Goal: Transaction & Acquisition: Purchase product/service

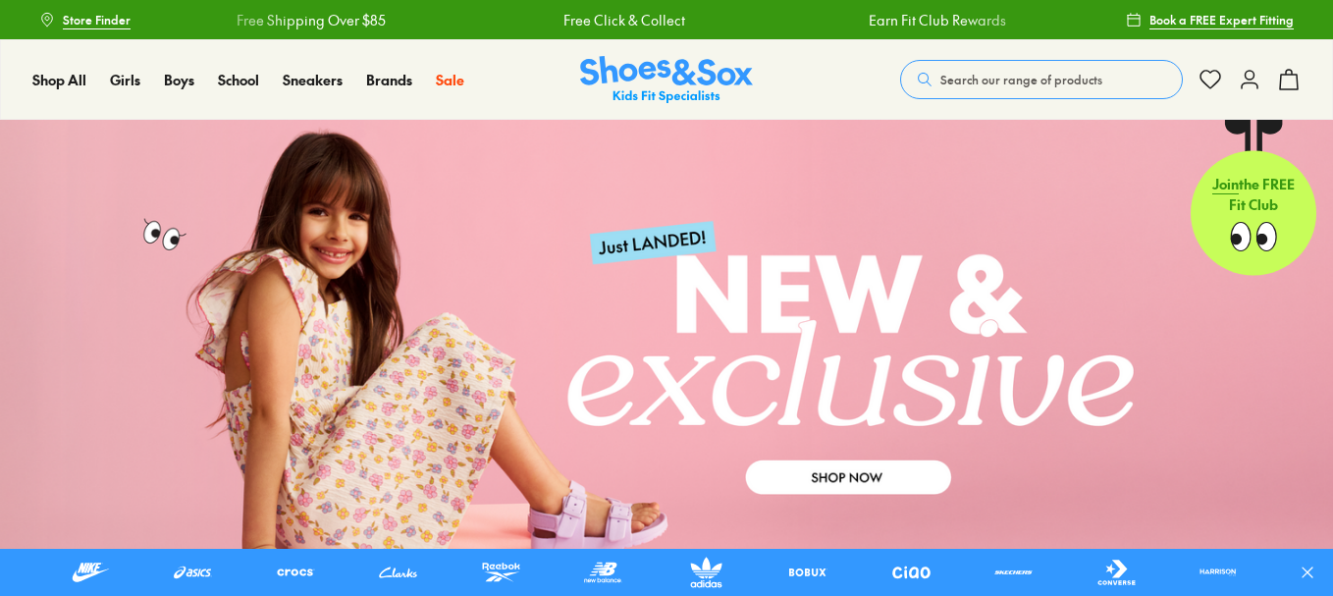
scroll to position [196, 0]
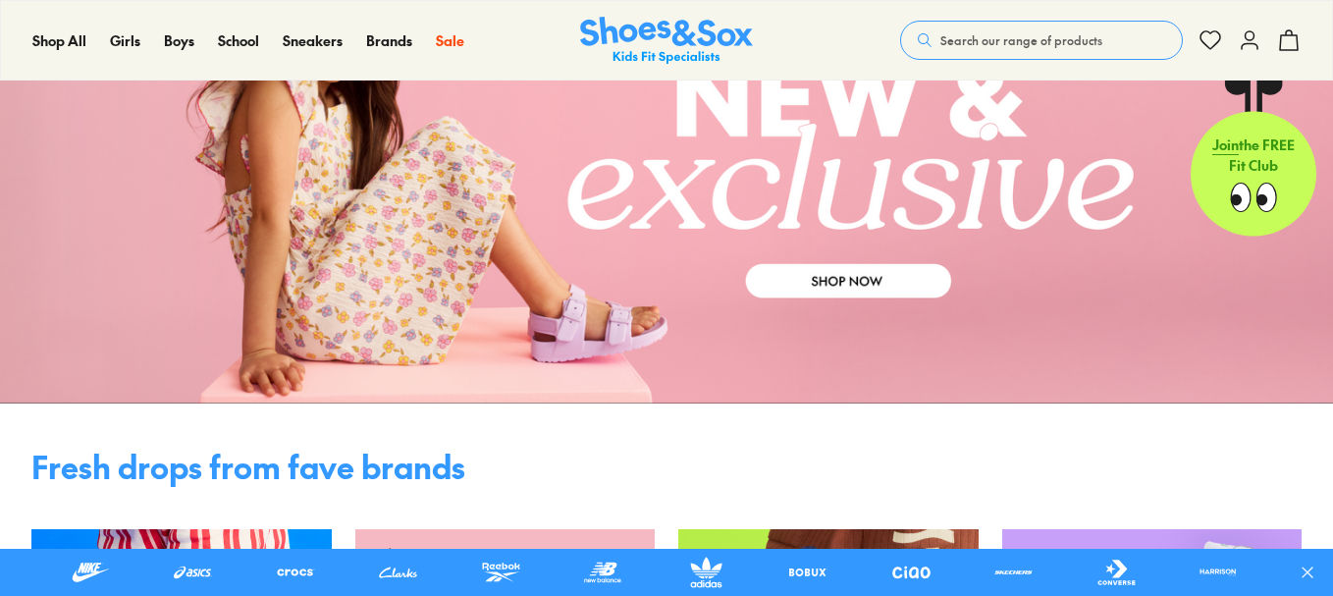
click at [583, 325] on link at bounding box center [666, 163] width 1333 height 480
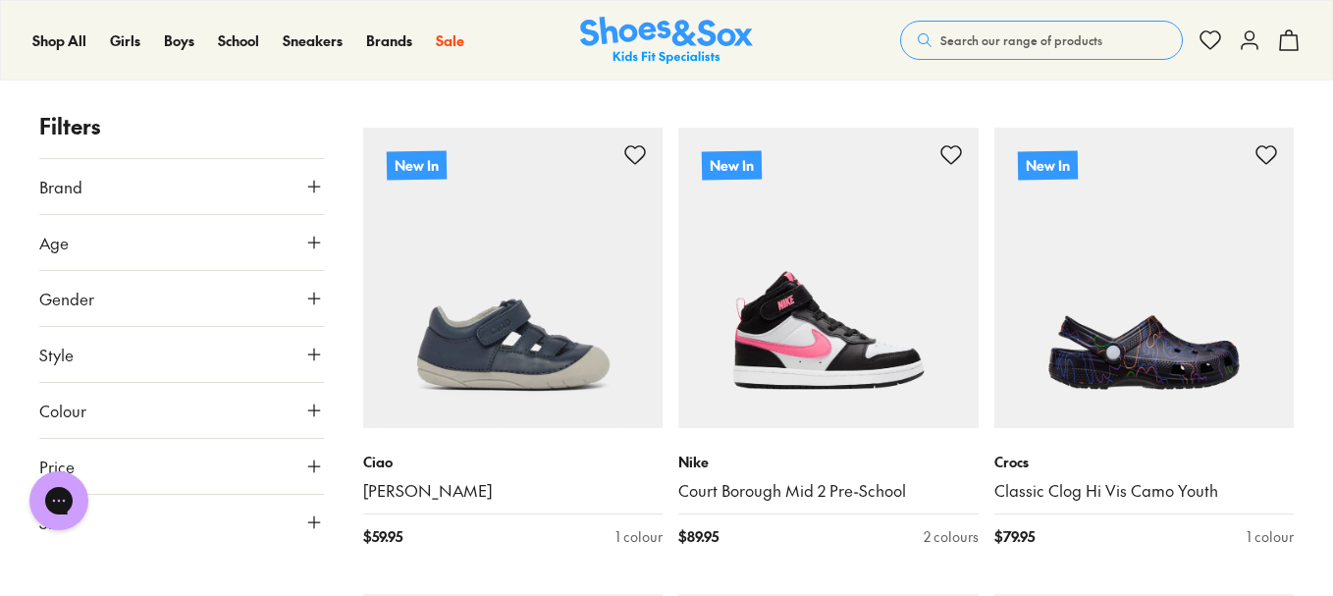
scroll to position [589, 0]
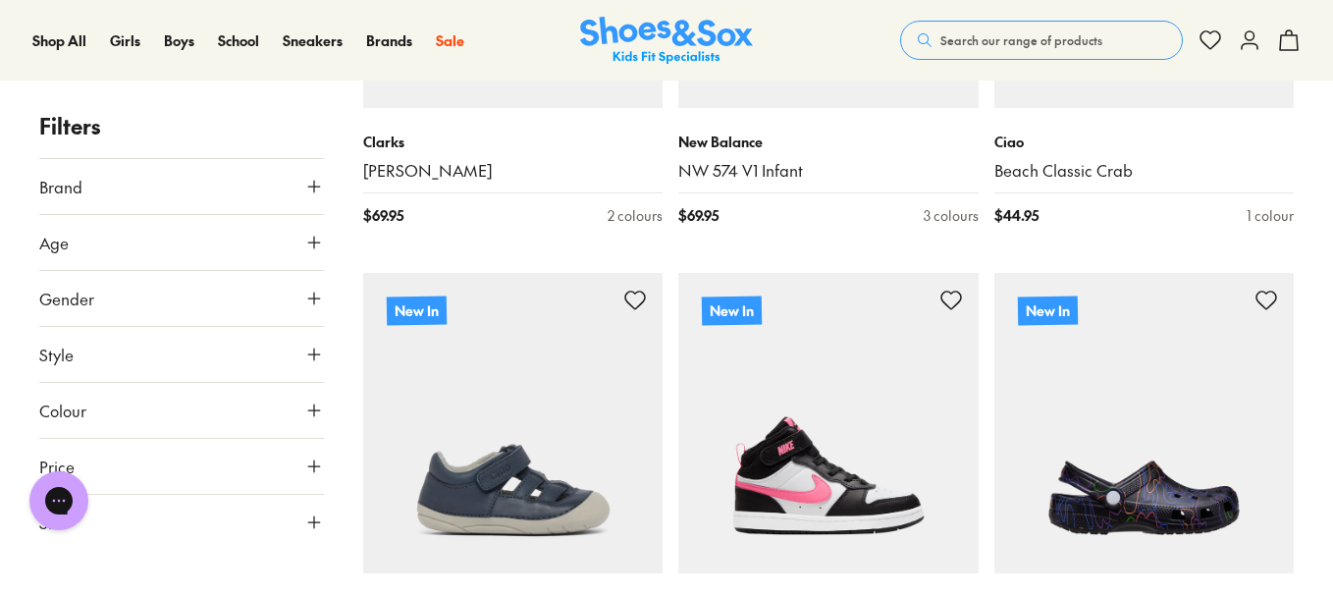
click at [1006, 45] on span "Search our range of products" at bounding box center [1021, 40] width 162 height 18
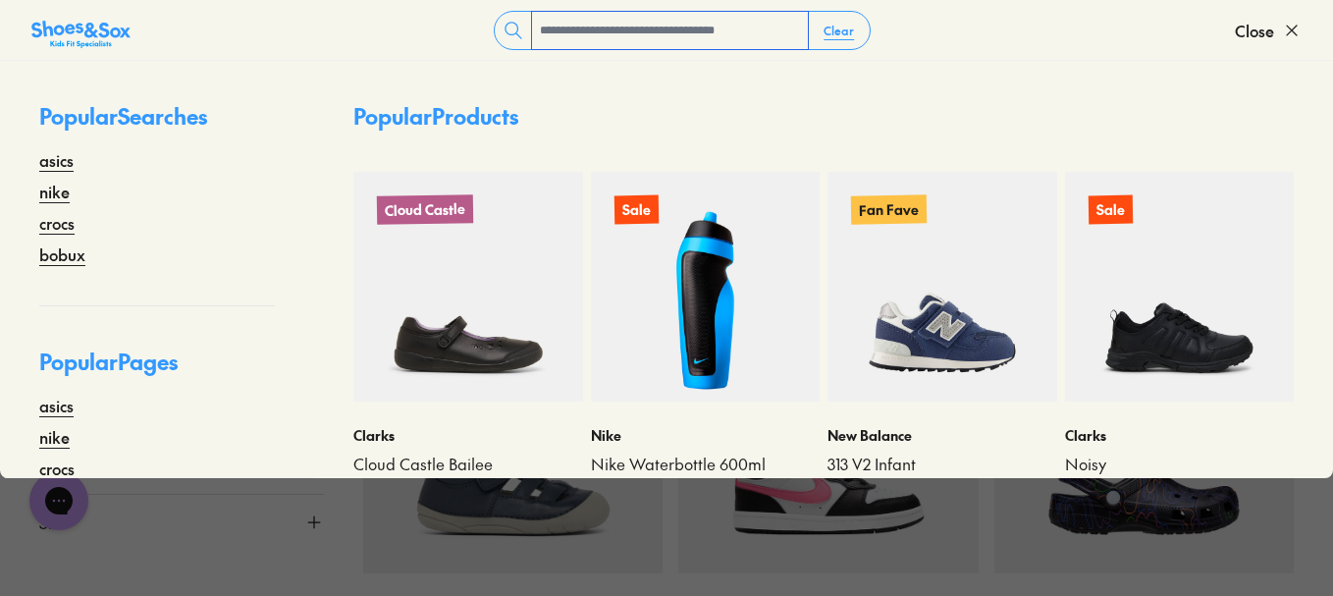
click at [762, 36] on input "text" at bounding box center [670, 30] width 276 height 37
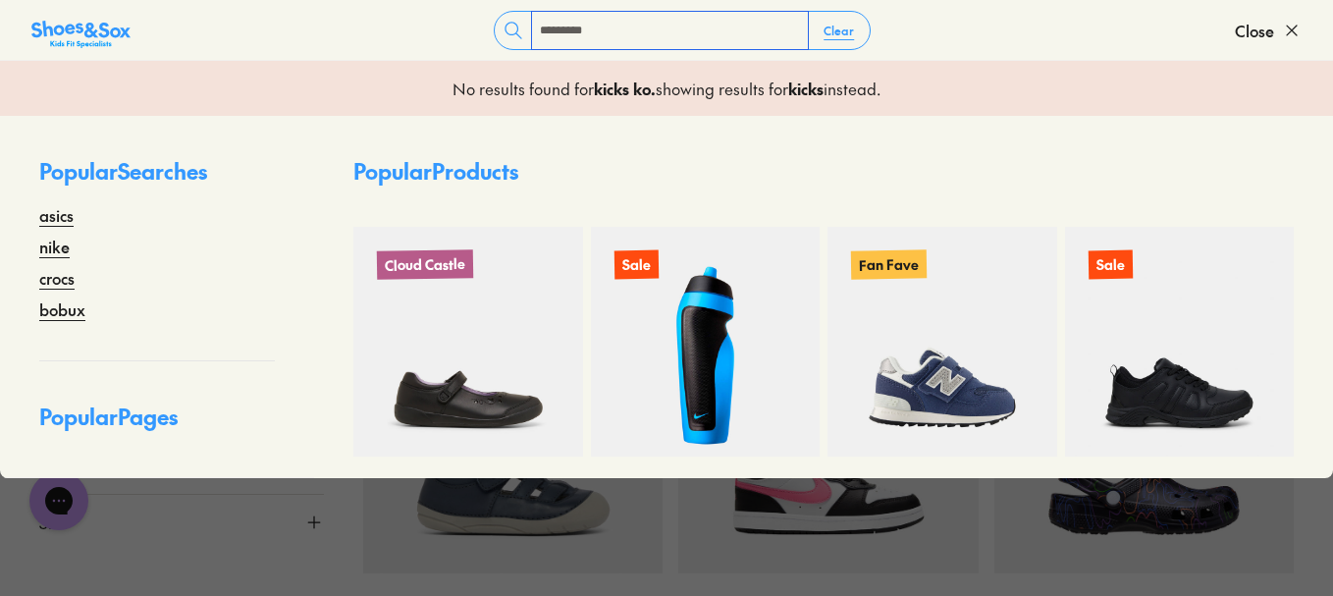
type input "**********"
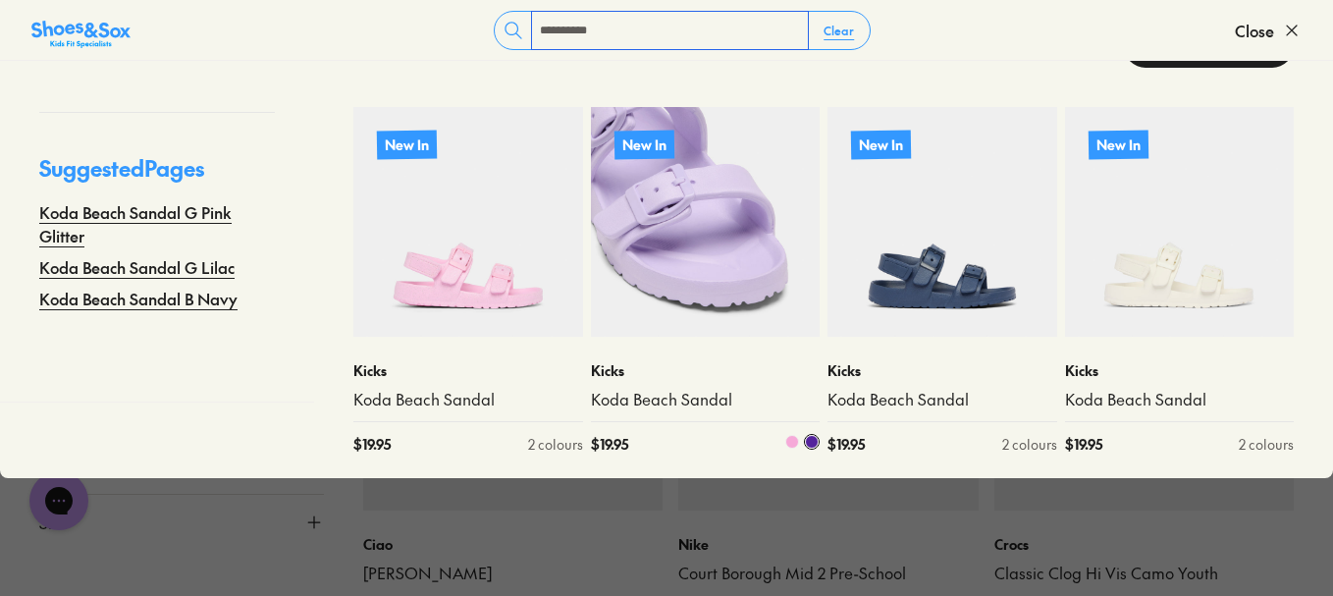
scroll to position [687, 0]
